Goal: Navigation & Orientation: Find specific page/section

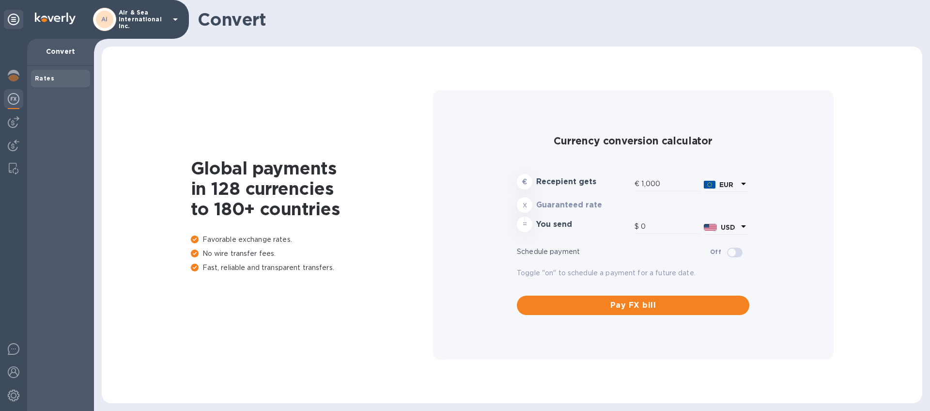
click at [150, 19] on p "Air & Sea International Inc." at bounding box center [143, 19] width 48 height 20
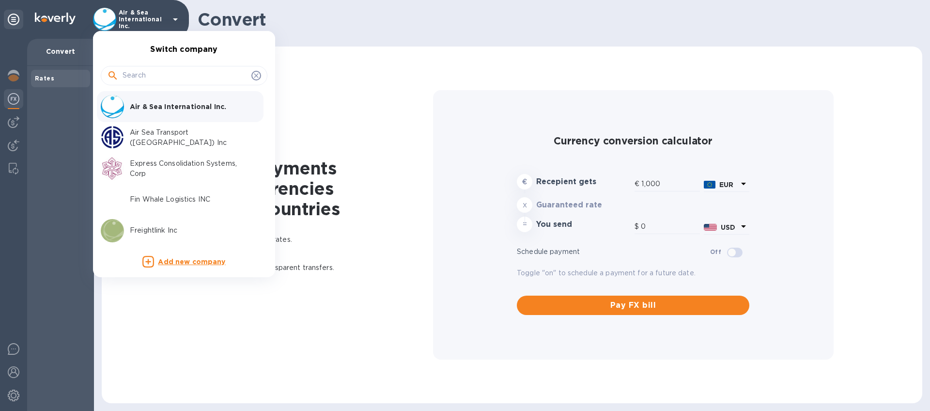
type input "1,188.03"
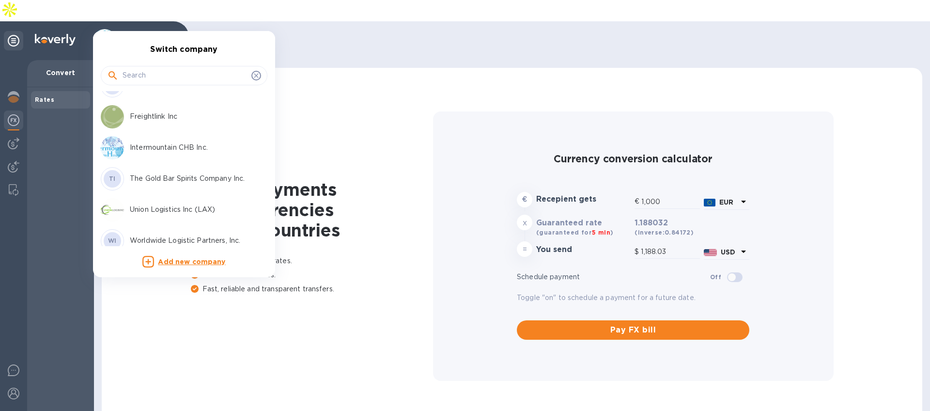
scroll to position [124, 0]
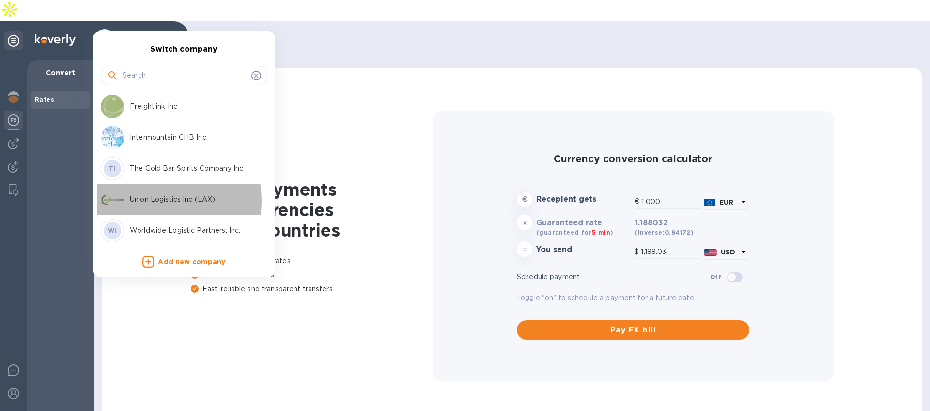
click at [149, 201] on p "Union Logistics Inc (LAX)" at bounding box center [191, 199] width 122 height 10
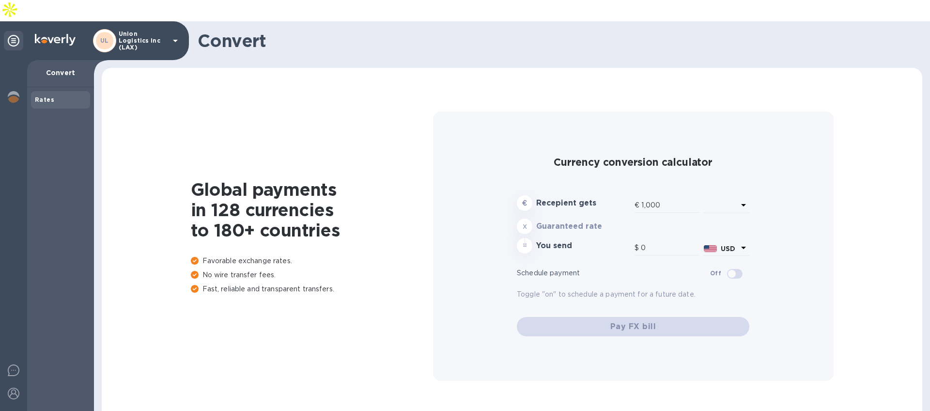
type input "1,188.03"
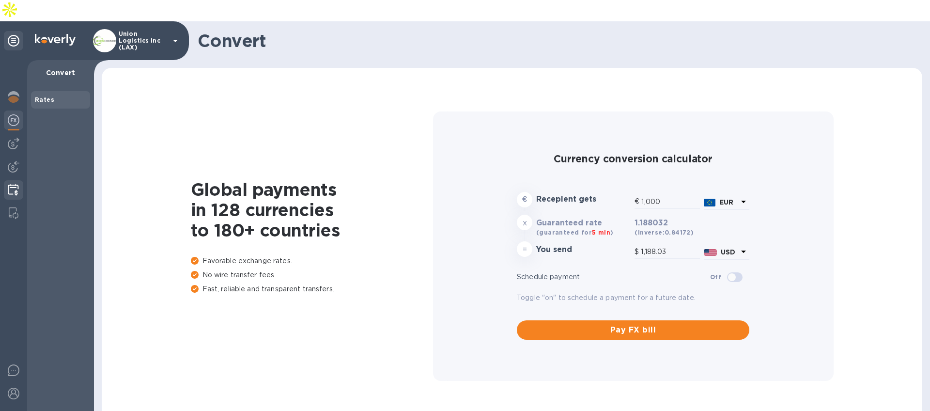
click at [17, 184] on img at bounding box center [13, 190] width 11 height 12
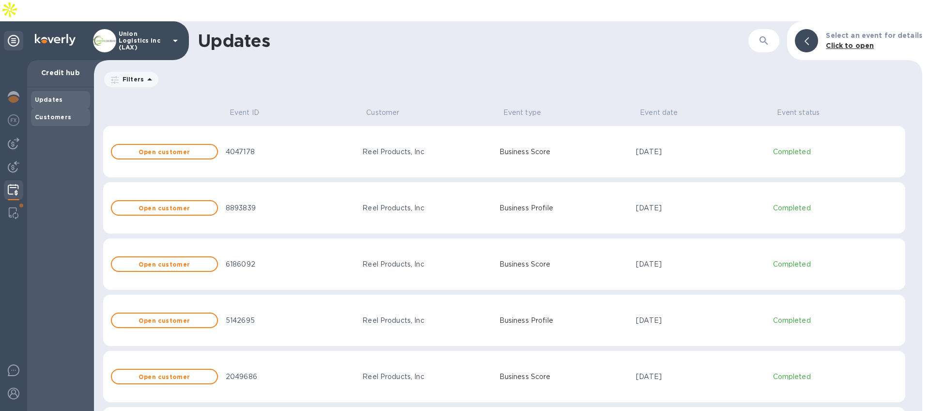
click at [56, 109] on div "Customers" at bounding box center [60, 117] width 59 height 17
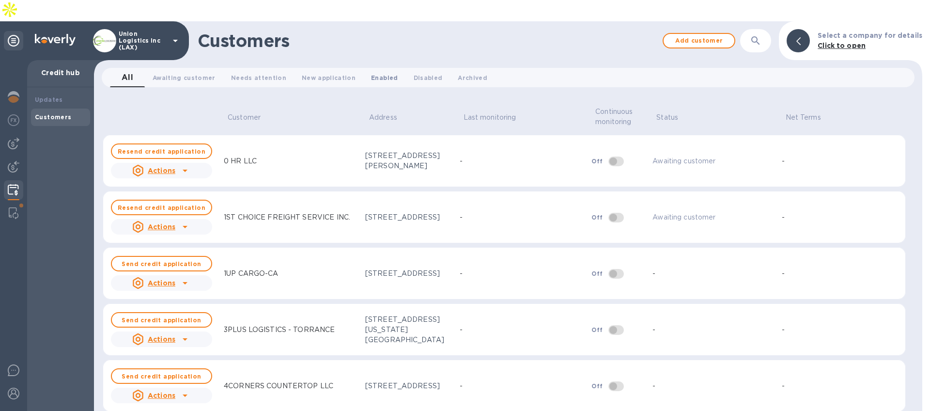
click at [375, 73] on span "Enabled 0" at bounding box center [384, 78] width 27 height 10
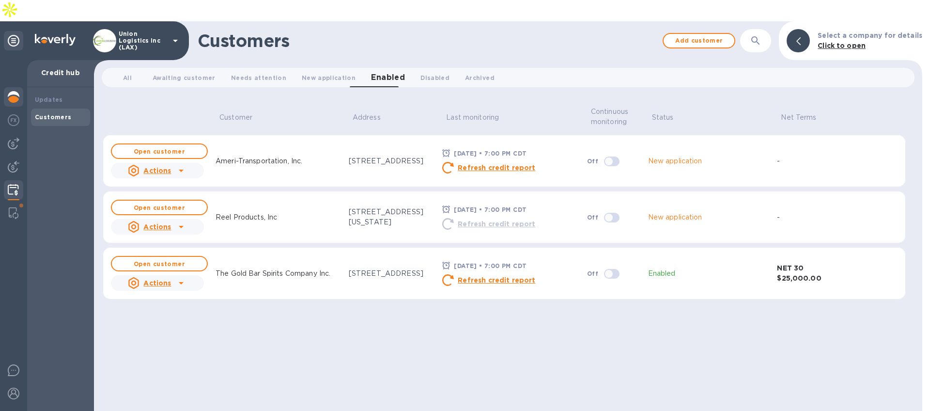
click at [15, 91] on img at bounding box center [14, 97] width 12 height 12
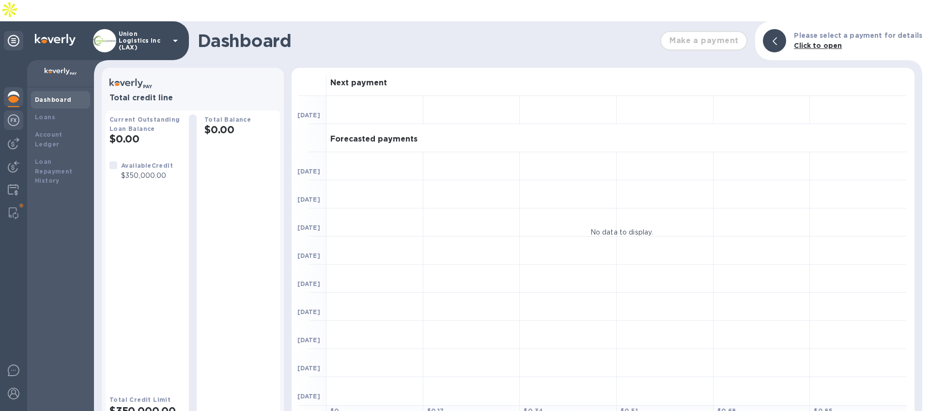
click at [15, 114] on img at bounding box center [14, 120] width 12 height 12
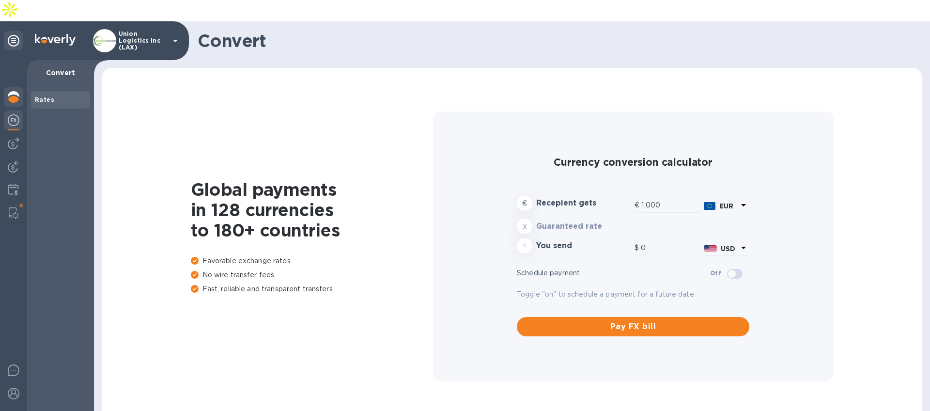
type input "1,188.03"
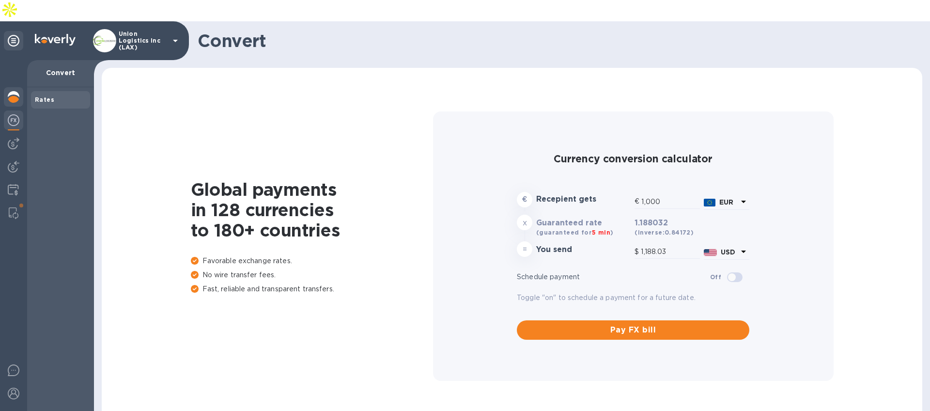
click at [10, 91] on img at bounding box center [14, 97] width 12 height 12
